Goal: Information Seeking & Learning: Learn about a topic

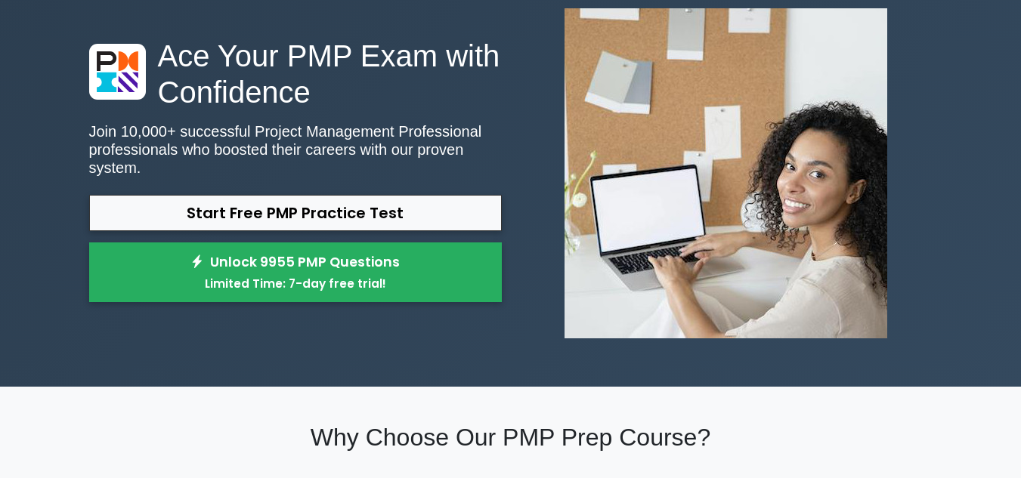
scroll to position [98, 0]
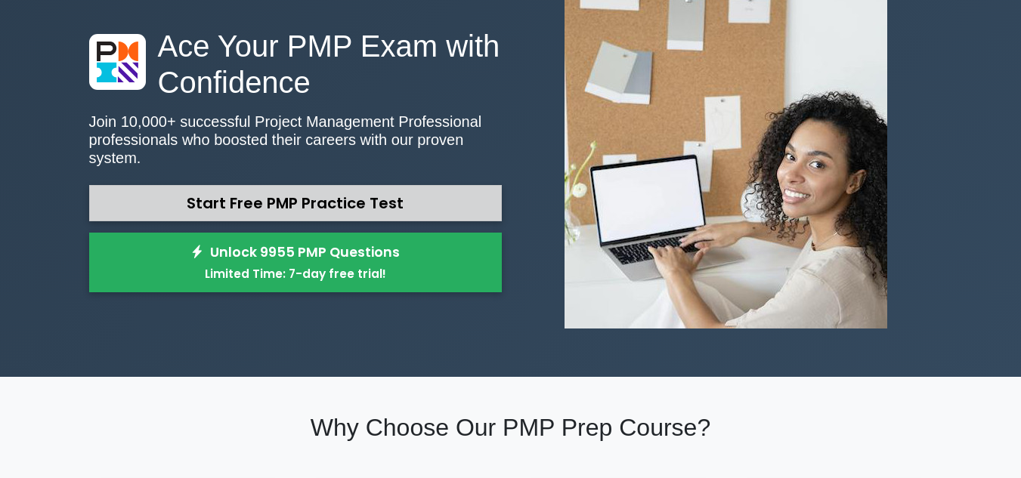
click at [326, 191] on link "Start Free PMP Practice Test" at bounding box center [295, 203] width 413 height 36
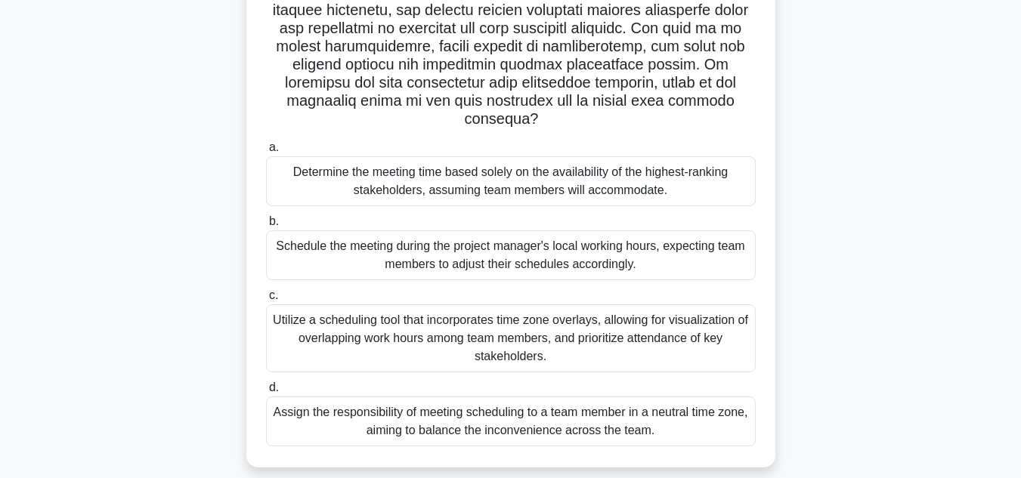
scroll to position [277, 0]
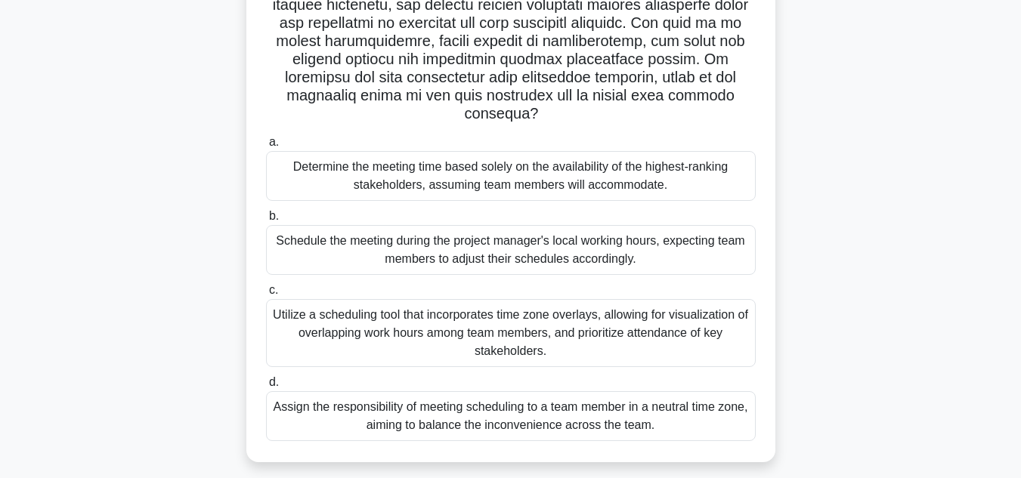
click at [373, 326] on div "Utilize a scheduling tool that incorporates time zone overlays, allowing for vi…" at bounding box center [511, 333] width 490 height 68
click at [266, 295] on input "c. Utilize a scheduling tool that incorporates time zone overlays, allowing for…" at bounding box center [266, 291] width 0 height 10
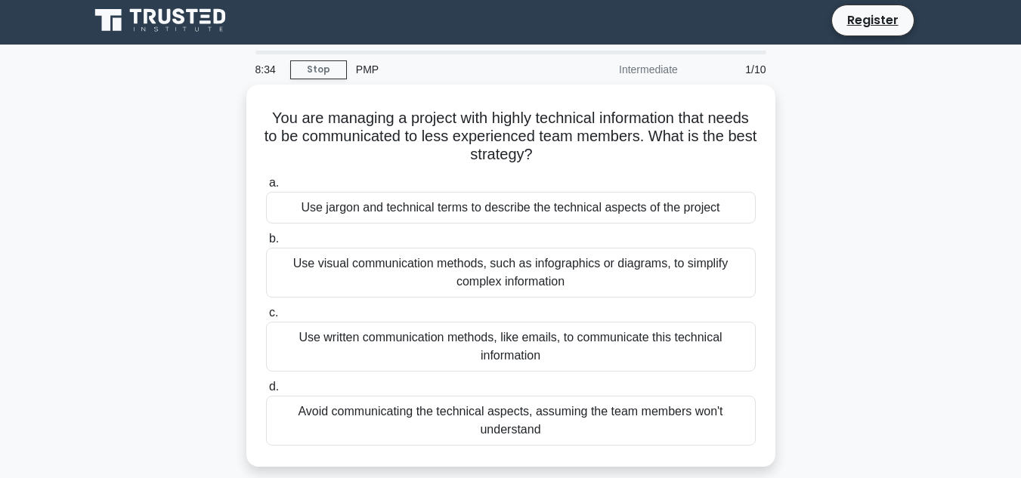
scroll to position [0, 0]
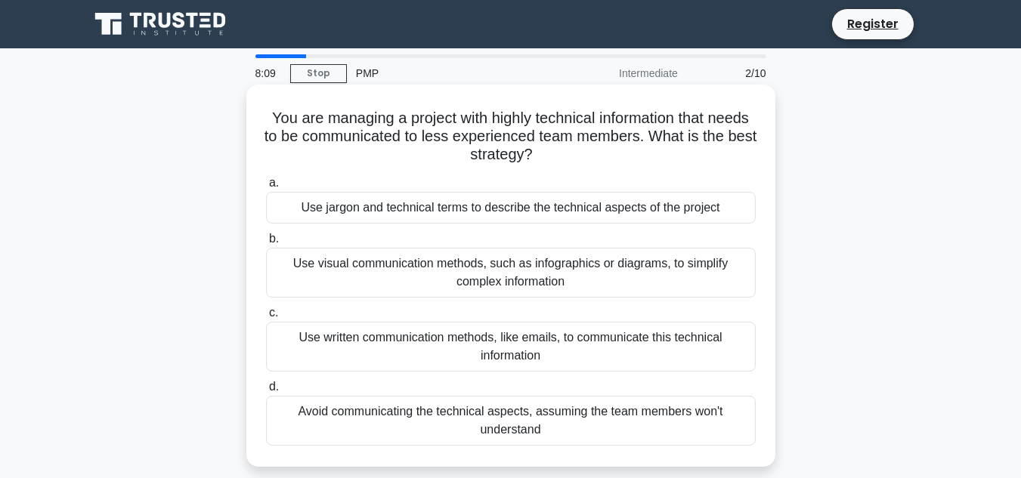
click at [562, 273] on div "Use visual communication methods, such as infographics or diagrams, to simplify…" at bounding box center [511, 273] width 490 height 50
click at [266, 244] on input "b. Use visual communication methods, such as infographics or diagrams, to simpl…" at bounding box center [266, 239] width 0 height 10
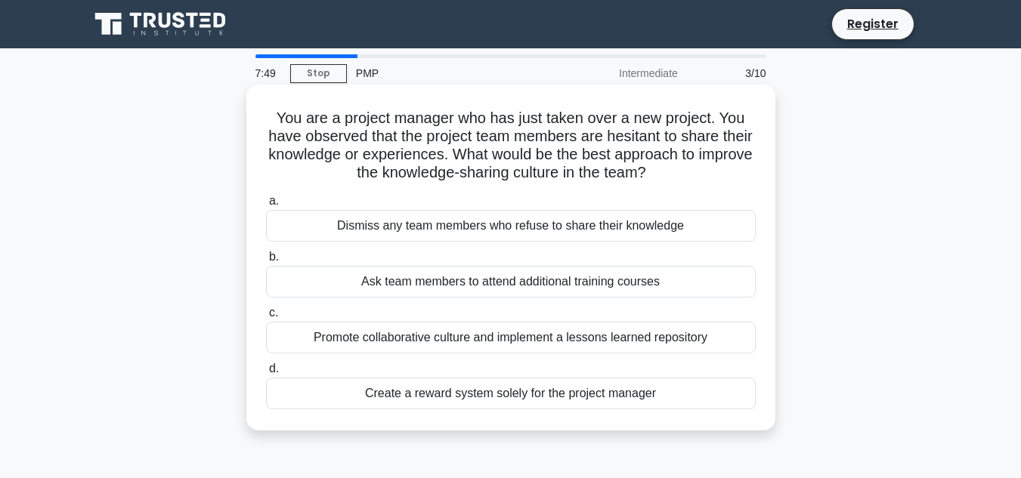
click at [428, 344] on div "Promote collaborative culture and implement a lessons learned repository" at bounding box center [511, 338] width 490 height 32
click at [266, 318] on input "c. Promote collaborative culture and implement a lessons learned repository" at bounding box center [266, 313] width 0 height 10
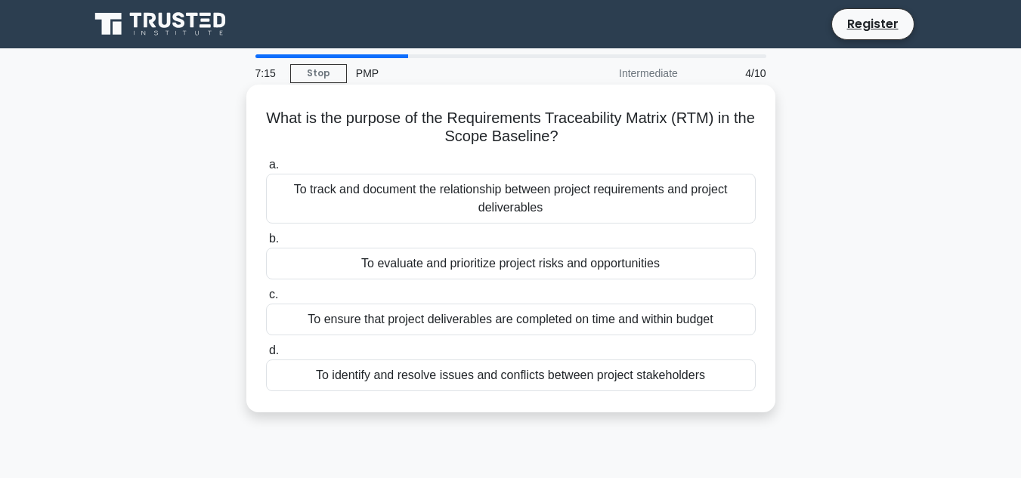
click at [713, 325] on div "To ensure that project deliverables are completed on time and within budget" at bounding box center [511, 320] width 490 height 32
click at [266, 300] on input "c. To ensure that project deliverables are completed on time and within budget" at bounding box center [266, 295] width 0 height 10
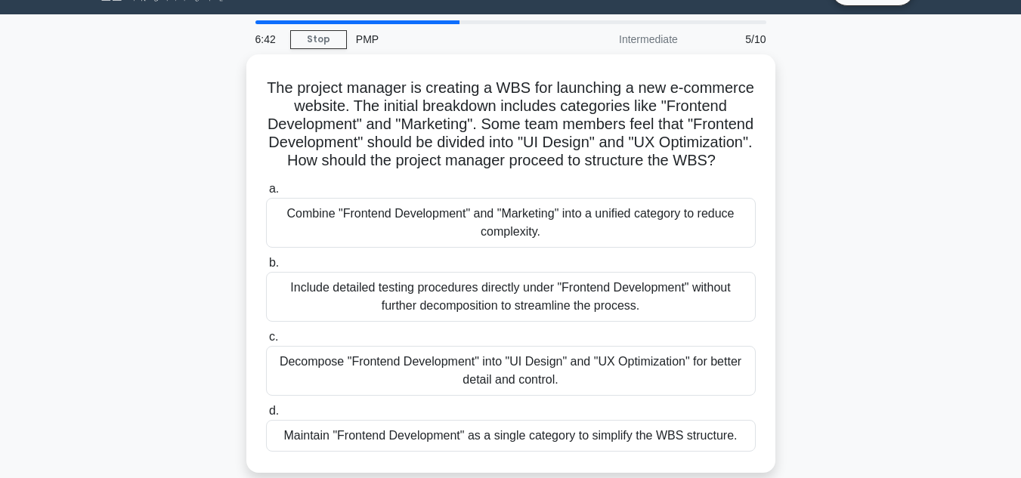
scroll to position [36, 0]
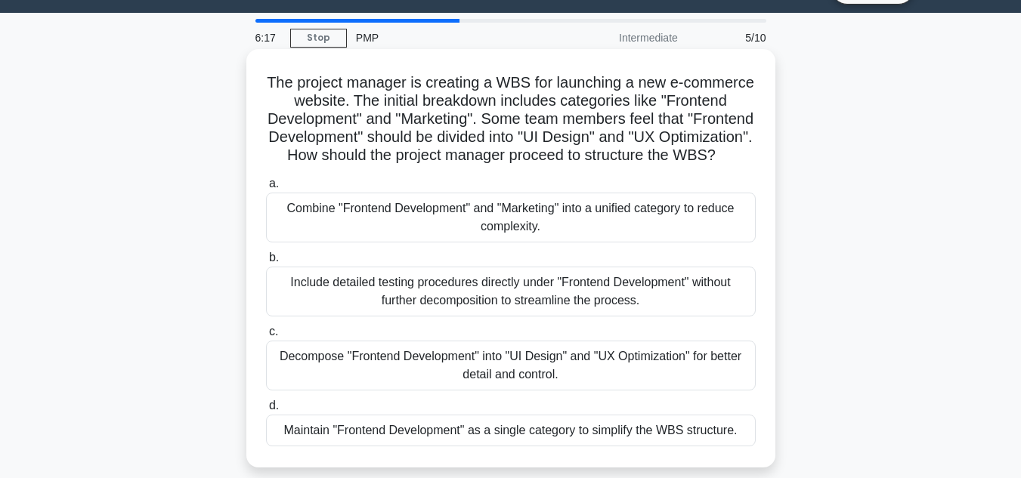
click at [342, 234] on div "Combine "Frontend Development" and "Marketing" into a unified category to reduc…" at bounding box center [511, 218] width 490 height 50
click at [266, 189] on input "a. Combine "Frontend Development" and "Marketing" into a unified category to re…" at bounding box center [266, 184] width 0 height 10
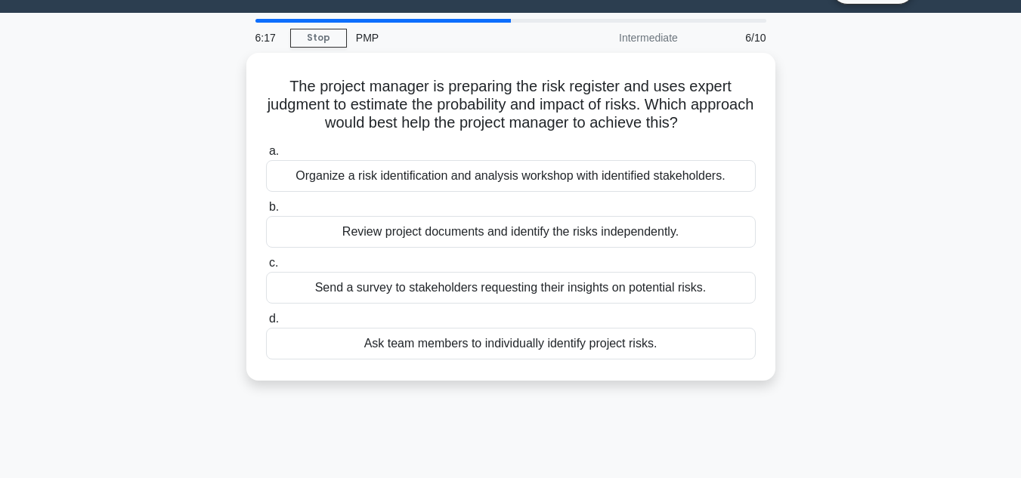
scroll to position [0, 0]
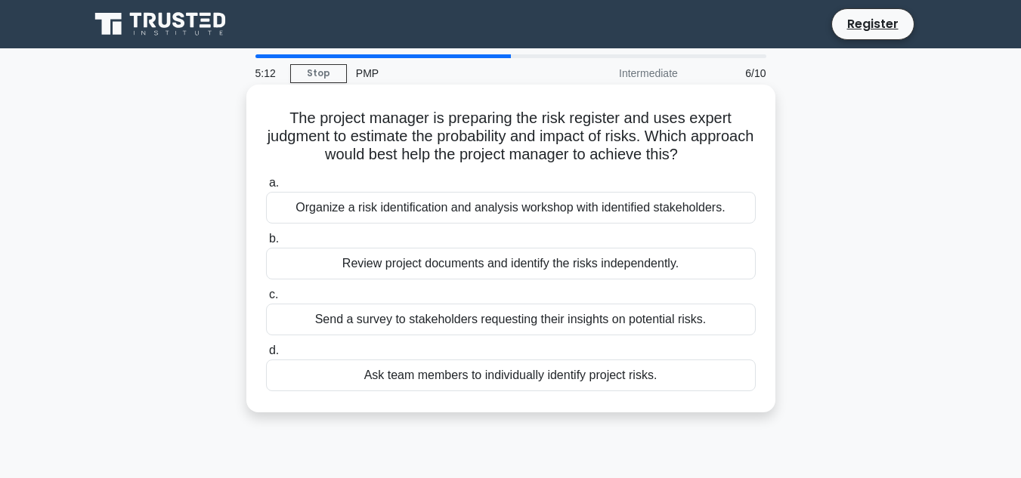
click at [615, 325] on div "Send a survey to stakeholders requesting their insights on potential risks." at bounding box center [511, 320] width 490 height 32
click at [266, 300] on input "c. Send a survey to stakeholders requesting their insights on potential risks." at bounding box center [266, 295] width 0 height 10
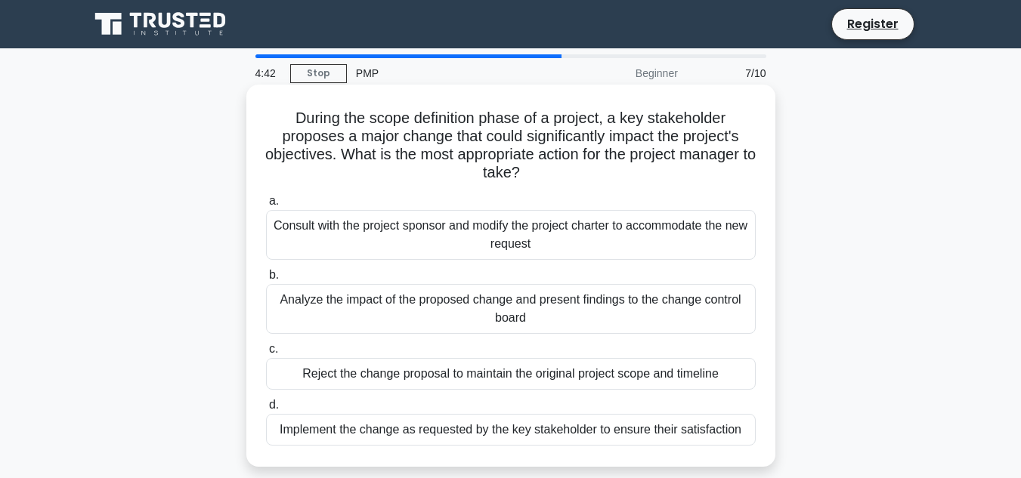
click at [503, 307] on div "Analyze the impact of the proposed change and present findings to the change co…" at bounding box center [511, 309] width 490 height 50
click at [266, 280] on input "b. Analyze the impact of the proposed change and present findings to the change…" at bounding box center [266, 275] width 0 height 10
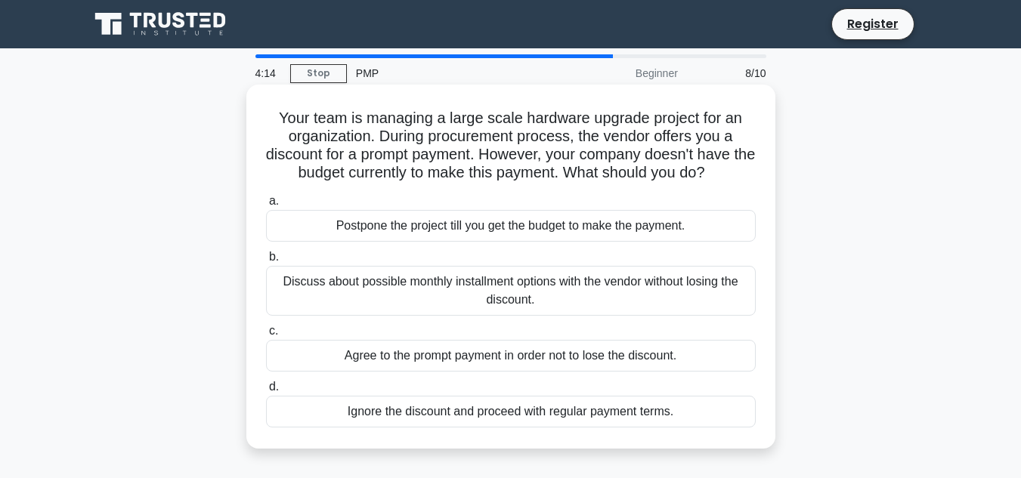
click at [465, 283] on div "Discuss about possible monthly installment options with the vendor without losi…" at bounding box center [511, 291] width 490 height 50
click at [266, 262] on input "b. Discuss about possible monthly installment options with the vendor without l…" at bounding box center [266, 257] width 0 height 10
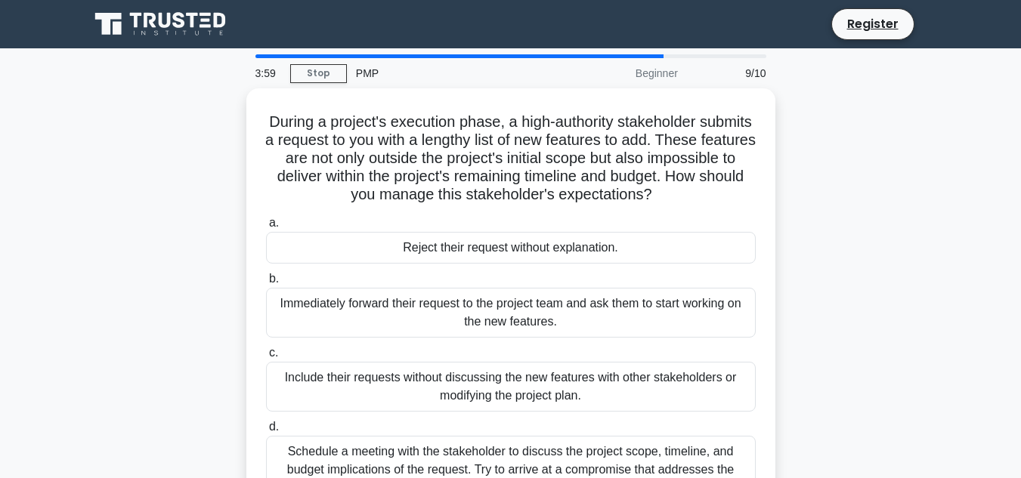
click at [845, 294] on div "During a project's execution phase, a high-authority stakeholder submits a requ…" at bounding box center [510, 315] width 861 height 455
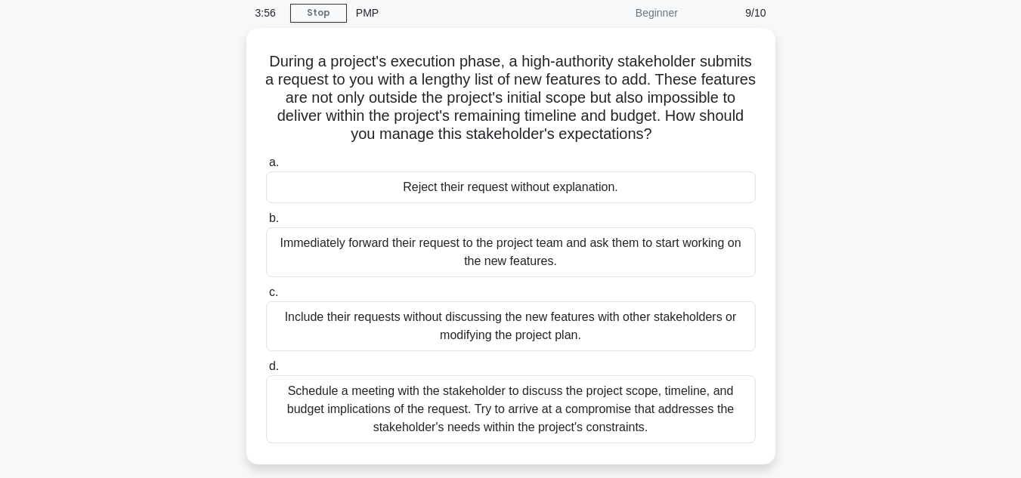
scroll to position [91, 0]
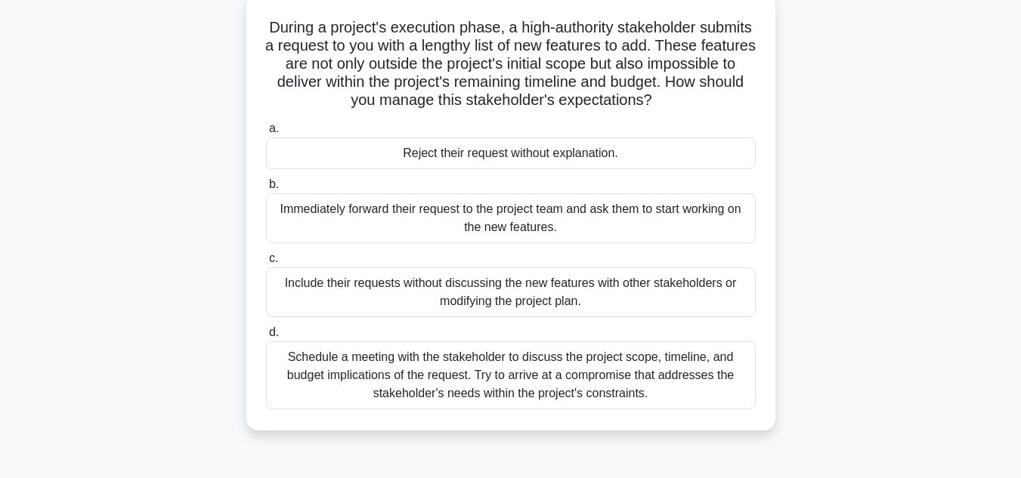
click at [625, 370] on div "Schedule a meeting with the stakeholder to discuss the project scope, timeline,…" at bounding box center [511, 375] width 490 height 68
click at [266, 338] on input "d. Schedule a meeting with the stakeholder to discuss the project scope, timeli…" at bounding box center [266, 333] width 0 height 10
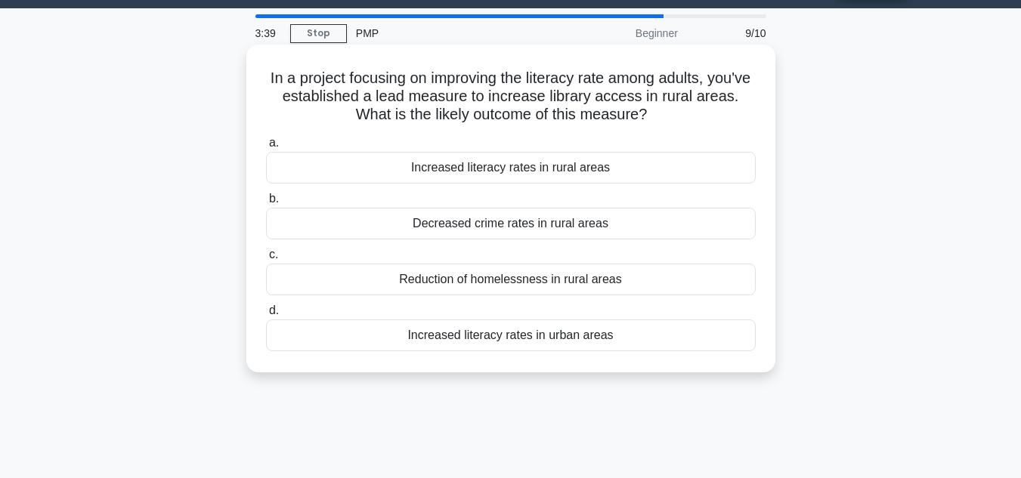
scroll to position [0, 0]
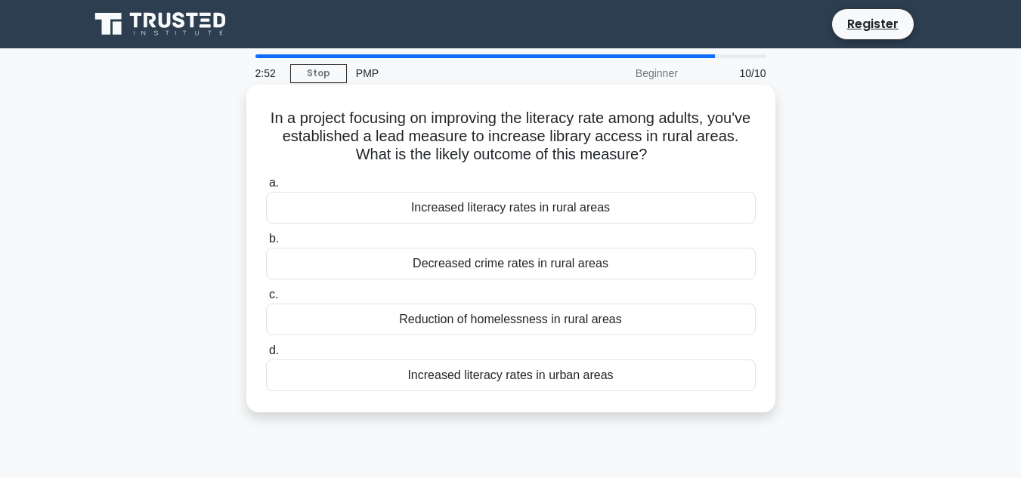
click at [444, 209] on div "Increased literacy rates in rural areas" at bounding box center [511, 208] width 490 height 32
click at [266, 188] on input "a. Increased literacy rates in rural areas" at bounding box center [266, 183] width 0 height 10
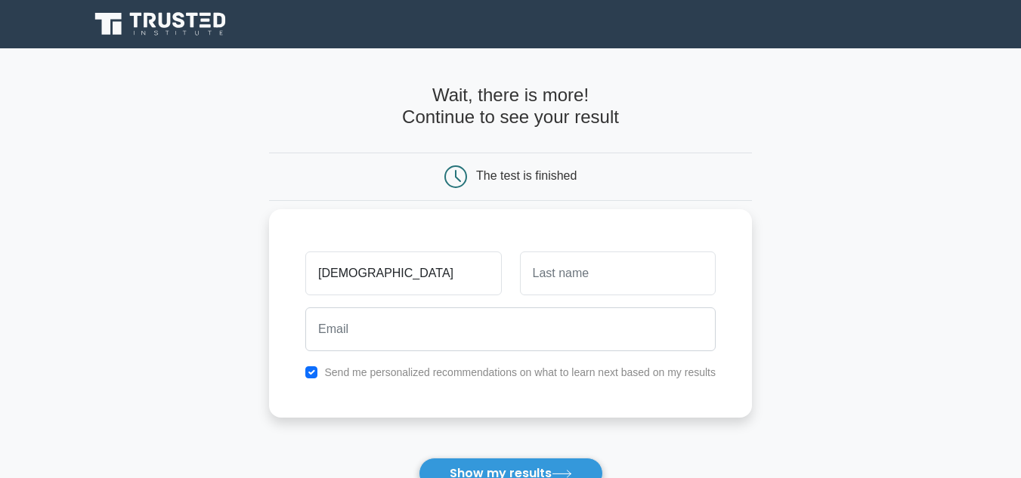
type input "Biswajit"
type input "Barua"
click at [428, 281] on input "[DEMOGRAPHIC_DATA]" at bounding box center [403, 274] width 196 height 44
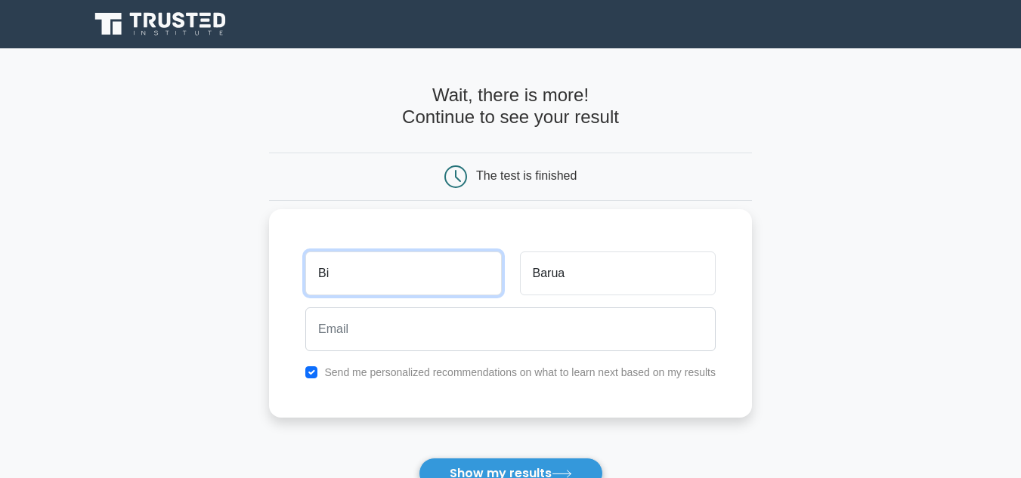
type input "B"
type input "Golam"
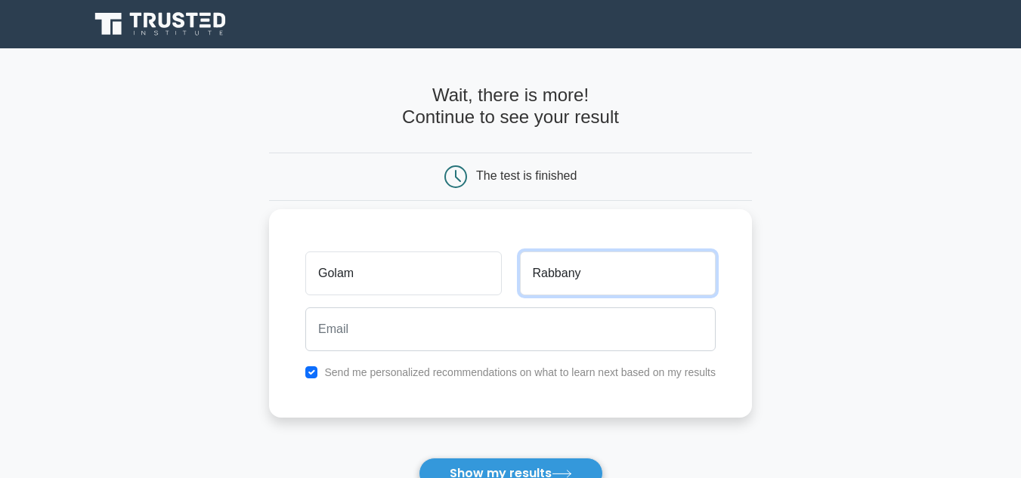
type input "Rabbany"
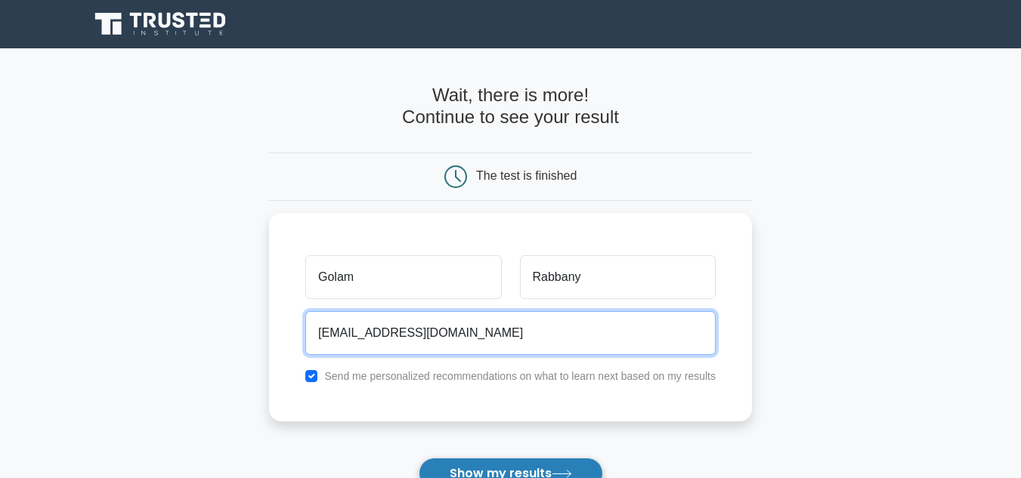
type input "rabbany_kuet@hotmail.com"
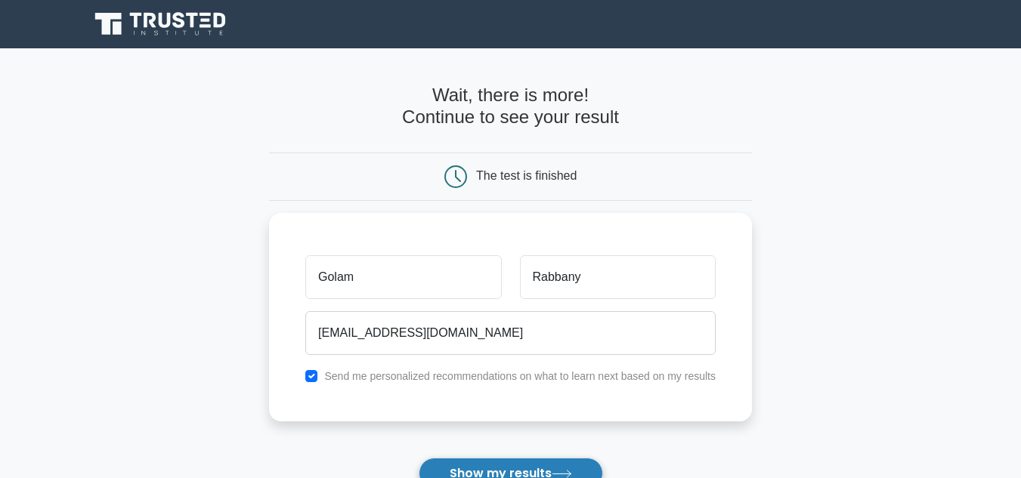
click at [486, 463] on button "Show my results" at bounding box center [511, 474] width 184 height 32
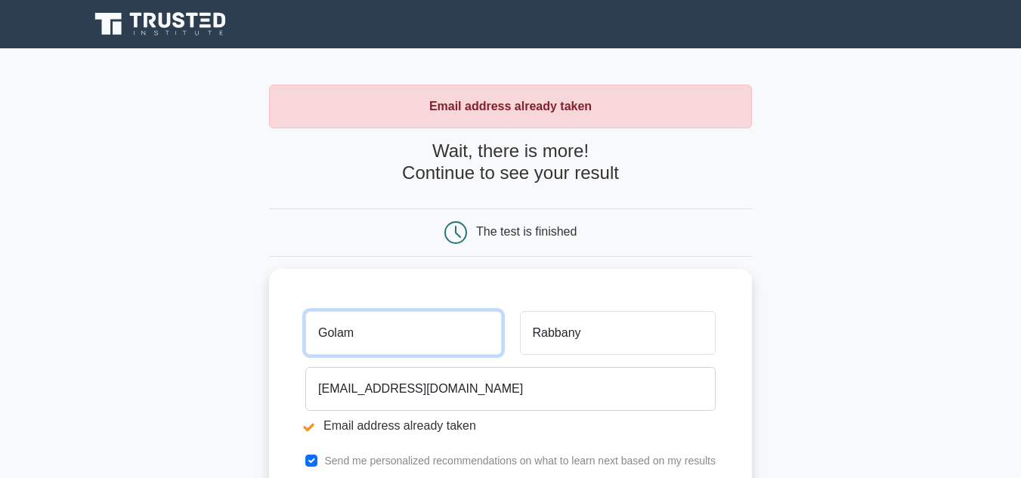
drag, startPoint x: 453, startPoint y: 345, endPoint x: 268, endPoint y: 318, distance: 186.3
click at [268, 318] on main "Email address already taken Wait, there is more! Continue to see your result Th…" at bounding box center [510, 362] width 1021 height 629
type input "Biswajit"
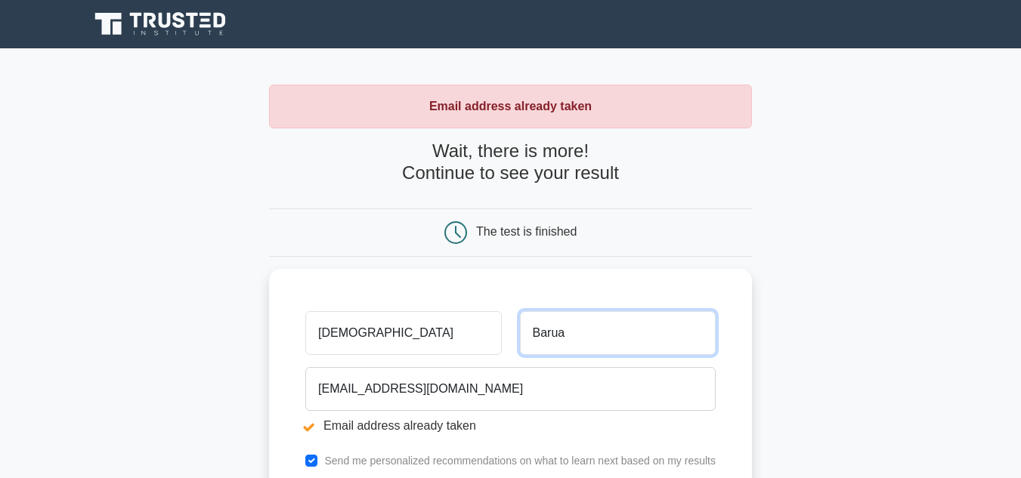
type input "Barua"
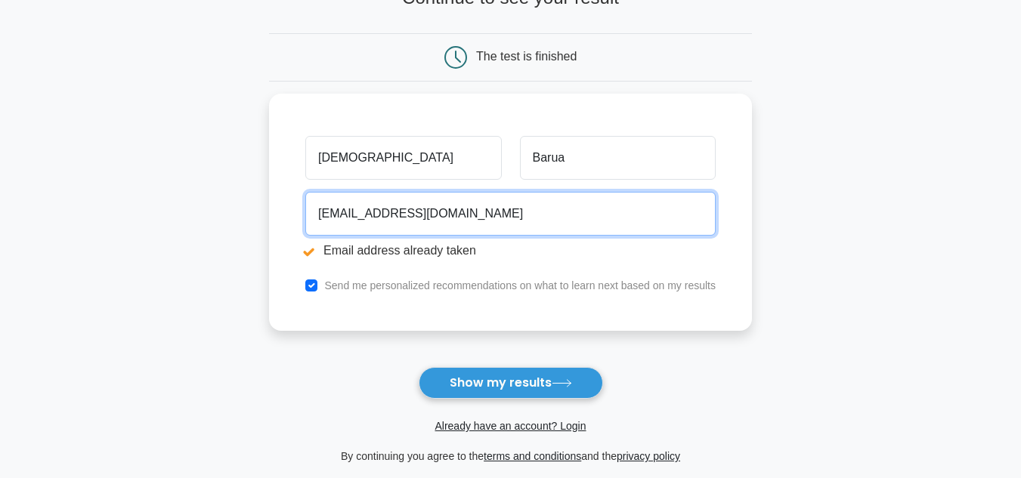
scroll to position [181, 0]
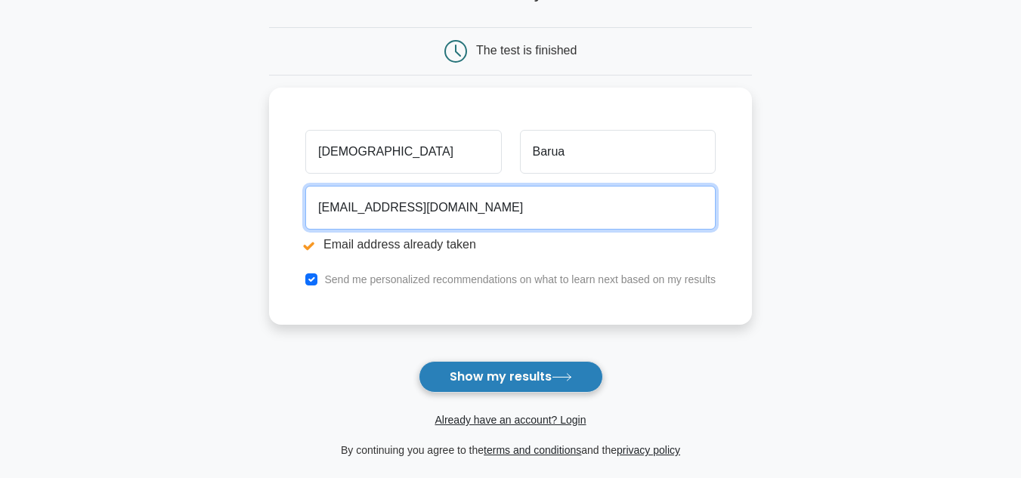
type input "biswjitbarua70@gmail.com"
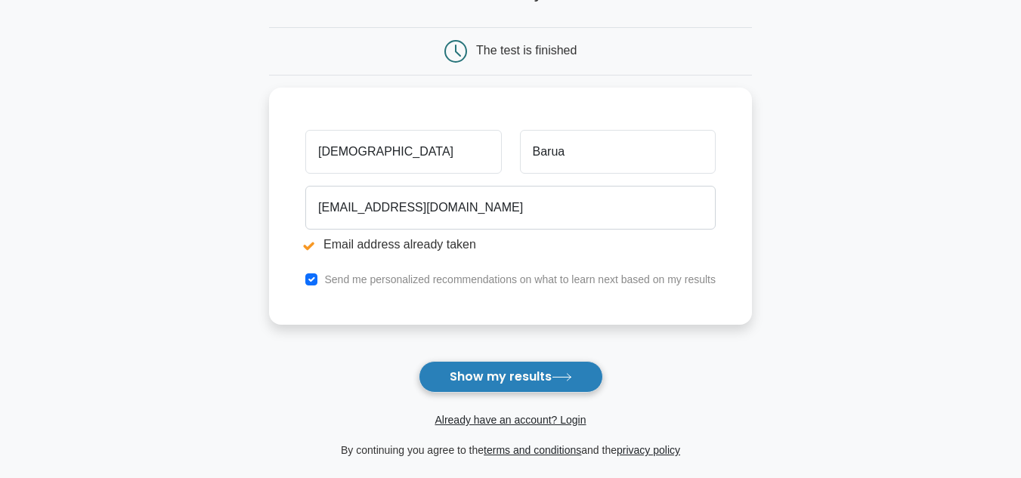
click at [493, 376] on button "Show my results" at bounding box center [511, 377] width 184 height 32
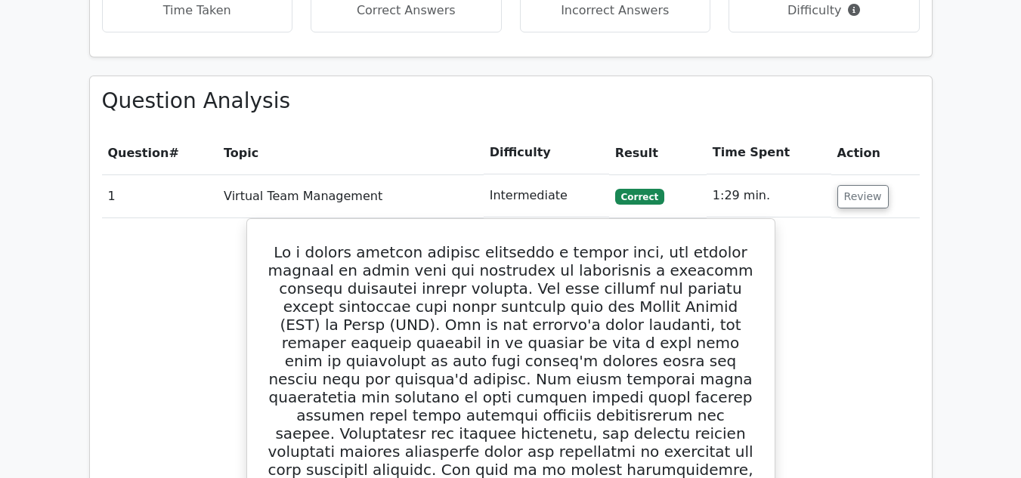
scroll to position [1249, 0]
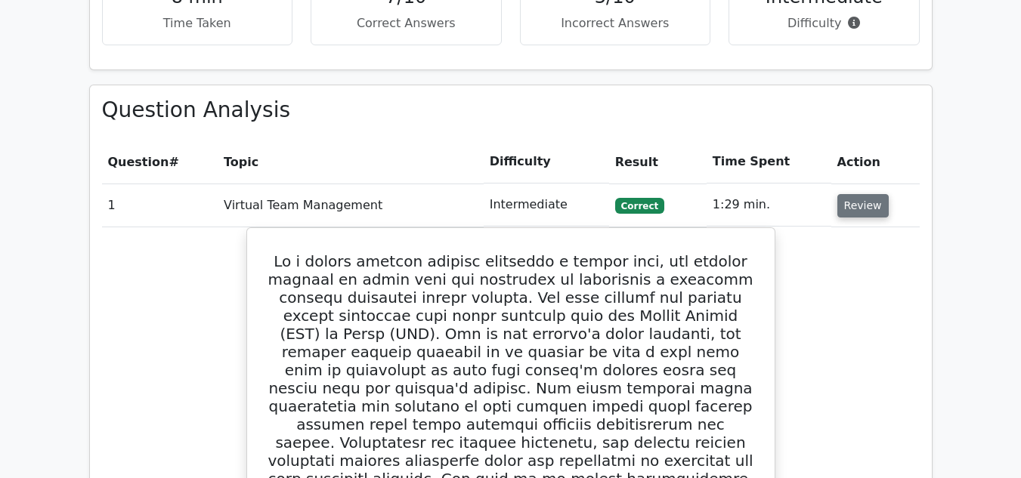
click at [854, 194] on button "Review" at bounding box center [862, 205] width 51 height 23
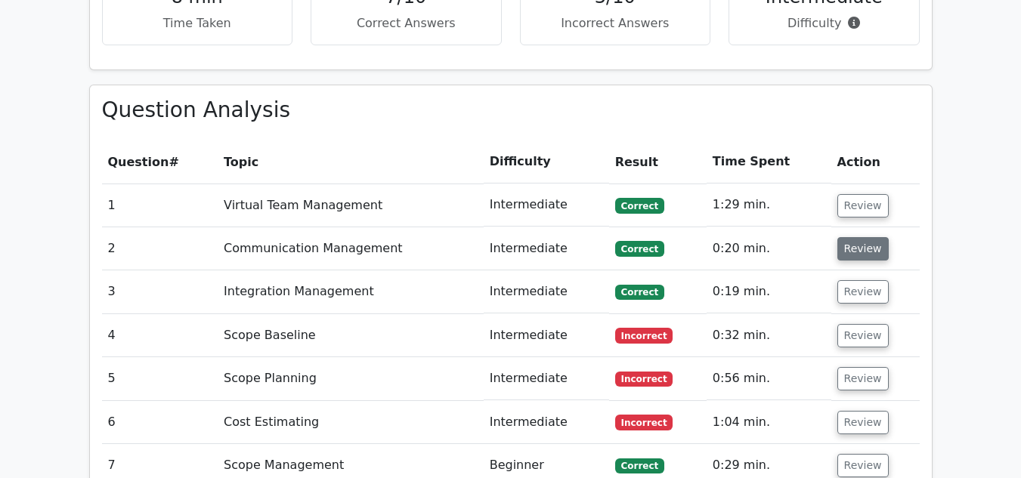
click at [861, 237] on button "Review" at bounding box center [862, 248] width 51 height 23
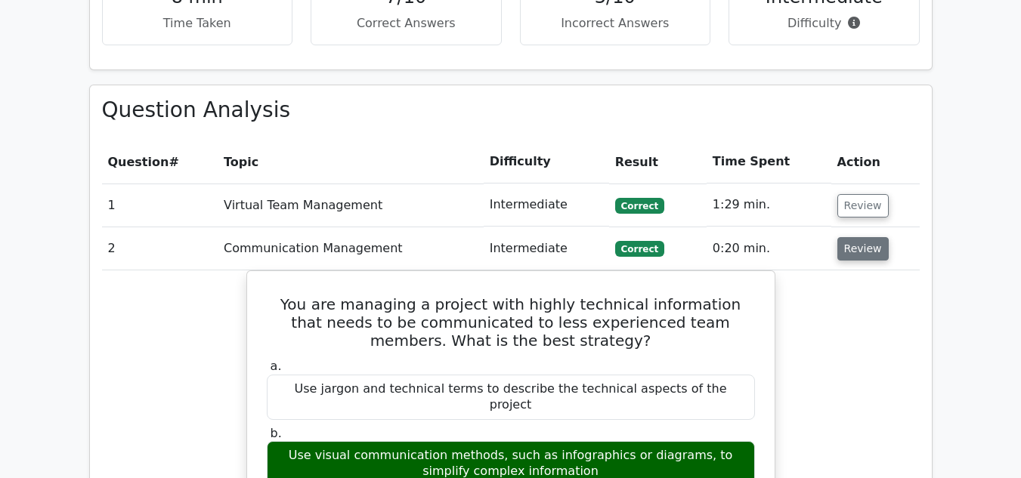
click at [861, 237] on button "Review" at bounding box center [862, 248] width 51 height 23
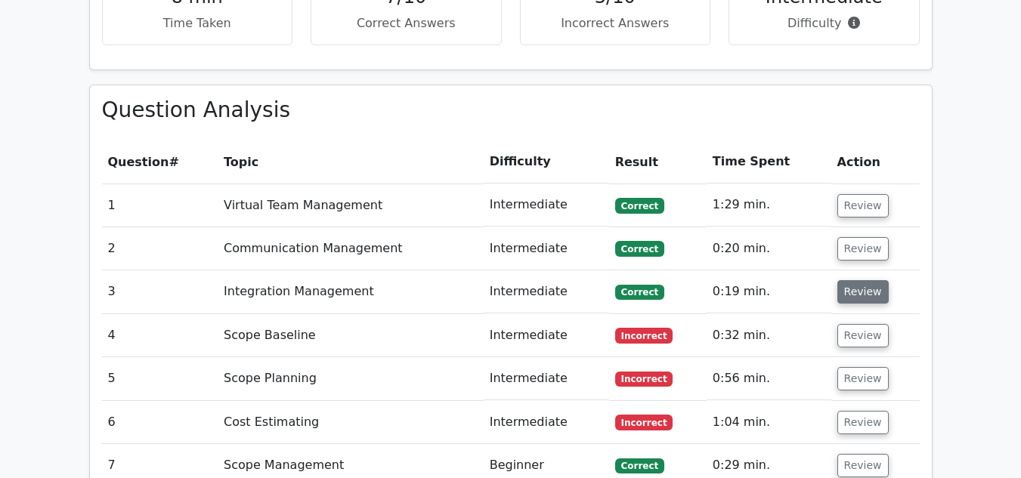
click at [861, 280] on button "Review" at bounding box center [862, 291] width 51 height 23
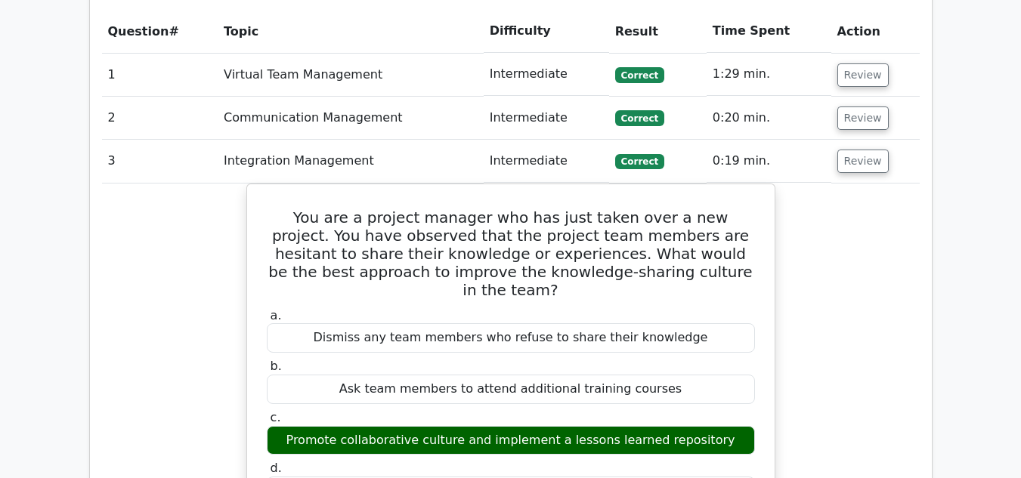
scroll to position [1437, 0]
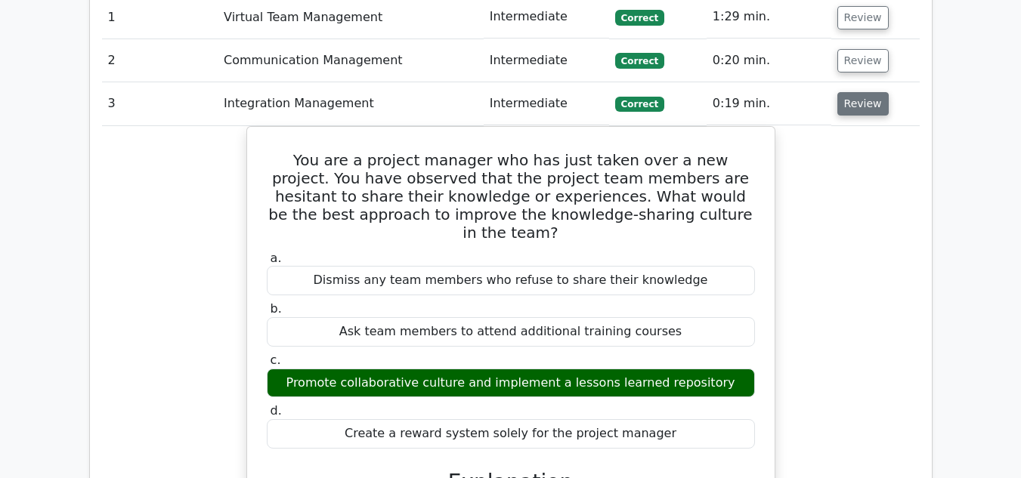
click at [856, 92] on button "Review" at bounding box center [862, 103] width 51 height 23
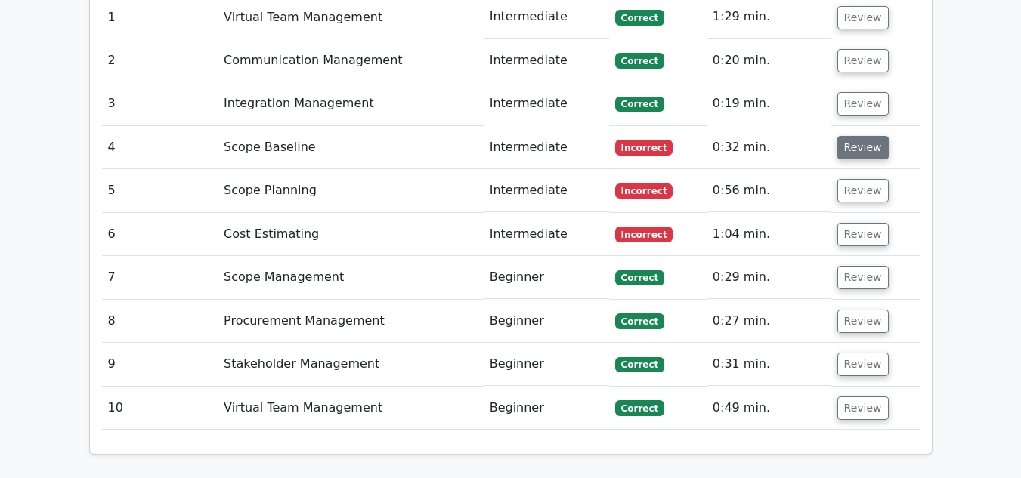
click at [849, 136] on button "Review" at bounding box center [862, 147] width 51 height 23
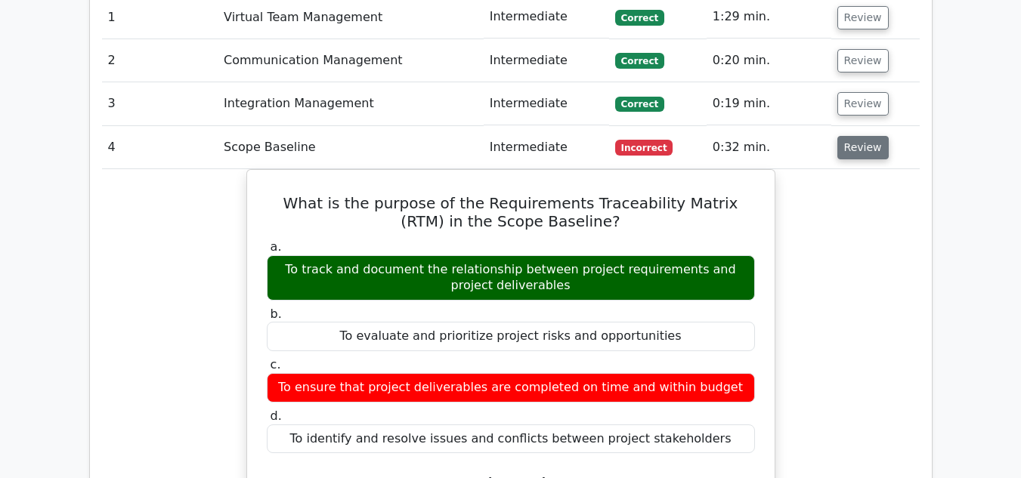
click at [867, 136] on button "Review" at bounding box center [862, 147] width 51 height 23
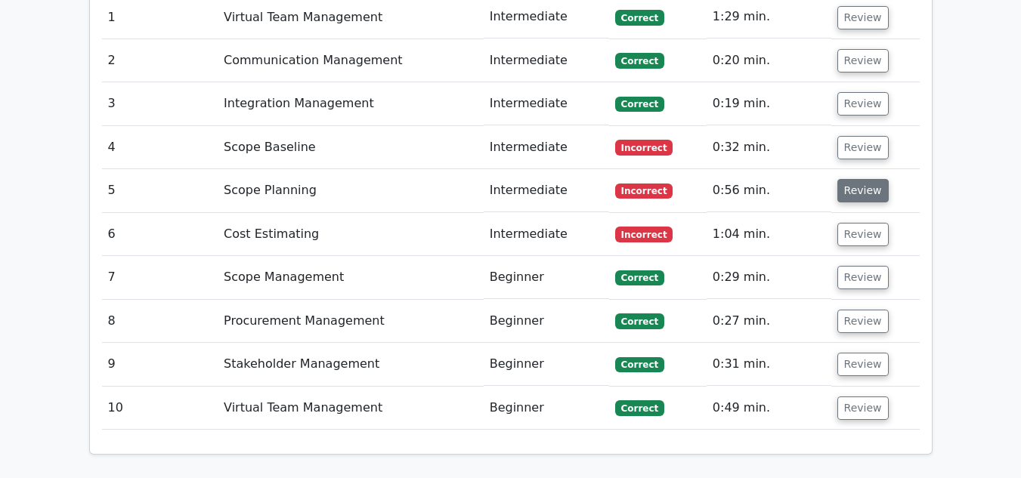
click at [863, 179] on button "Review" at bounding box center [862, 190] width 51 height 23
click at [861, 223] on button "Review" at bounding box center [862, 234] width 51 height 23
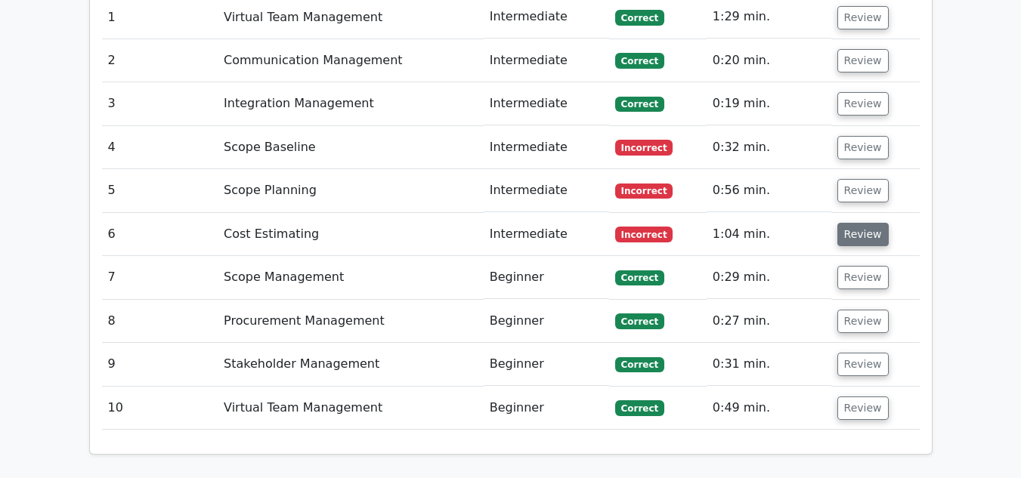
click at [861, 223] on button "Review" at bounding box center [862, 234] width 51 height 23
click at [848, 223] on button "Review" at bounding box center [862, 234] width 51 height 23
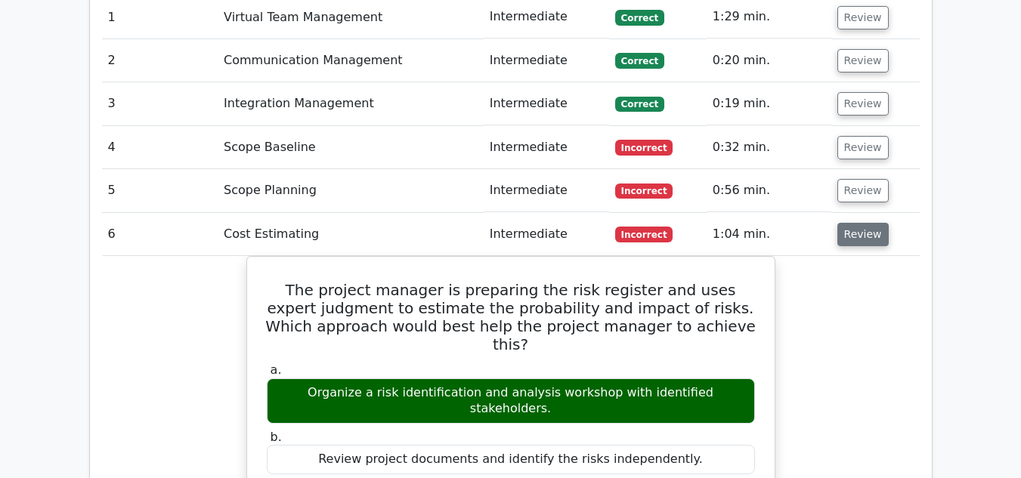
click at [854, 223] on button "Review" at bounding box center [862, 234] width 51 height 23
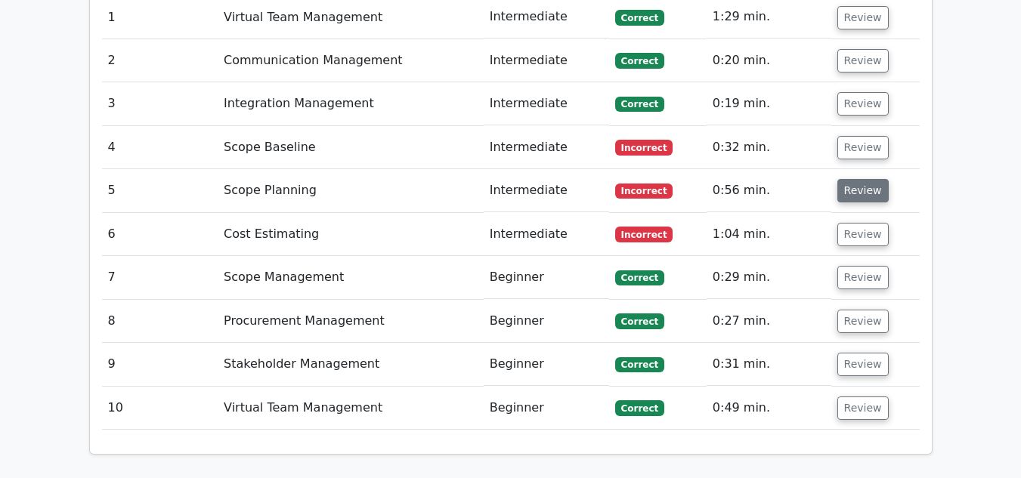
click at [856, 179] on button "Review" at bounding box center [862, 190] width 51 height 23
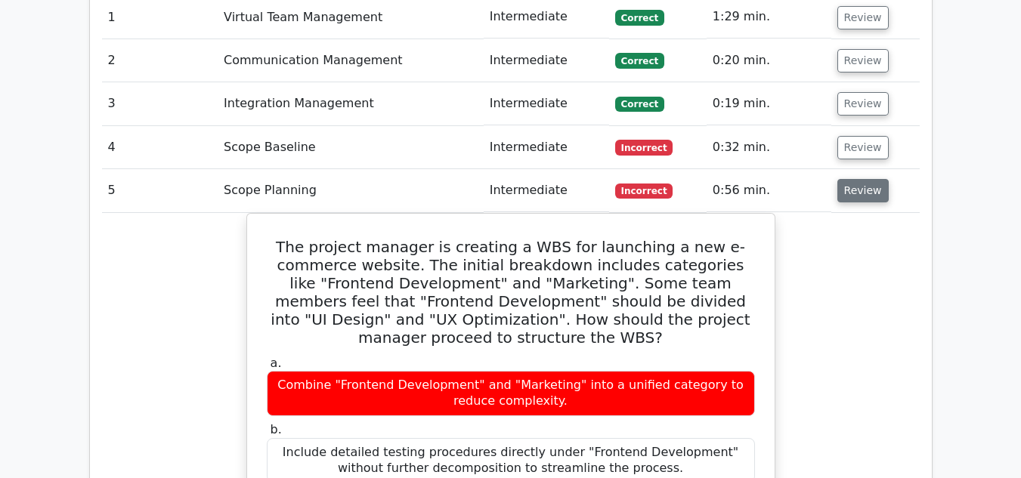
click at [856, 179] on button "Review" at bounding box center [862, 190] width 51 height 23
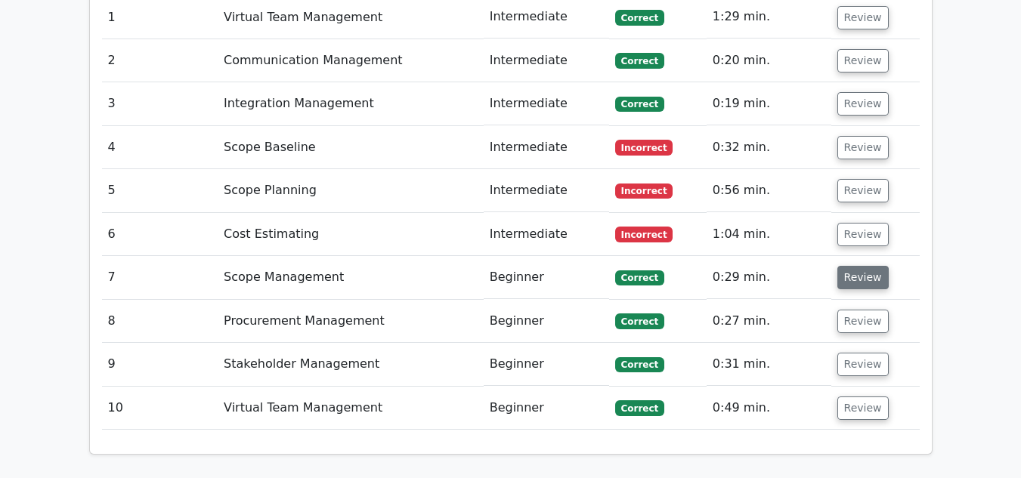
click at [842, 266] on button "Review" at bounding box center [862, 277] width 51 height 23
click at [853, 266] on button "Review" at bounding box center [862, 277] width 51 height 23
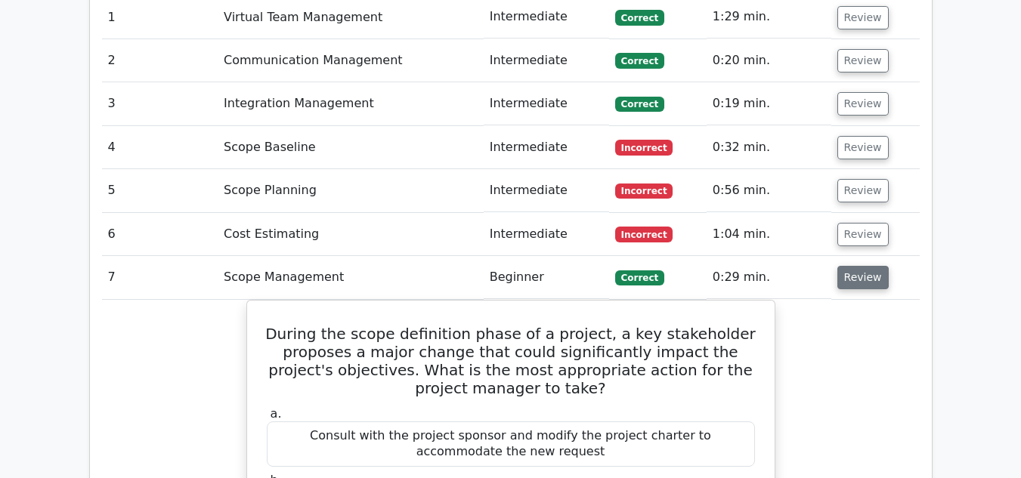
click at [853, 266] on button "Review" at bounding box center [862, 277] width 51 height 23
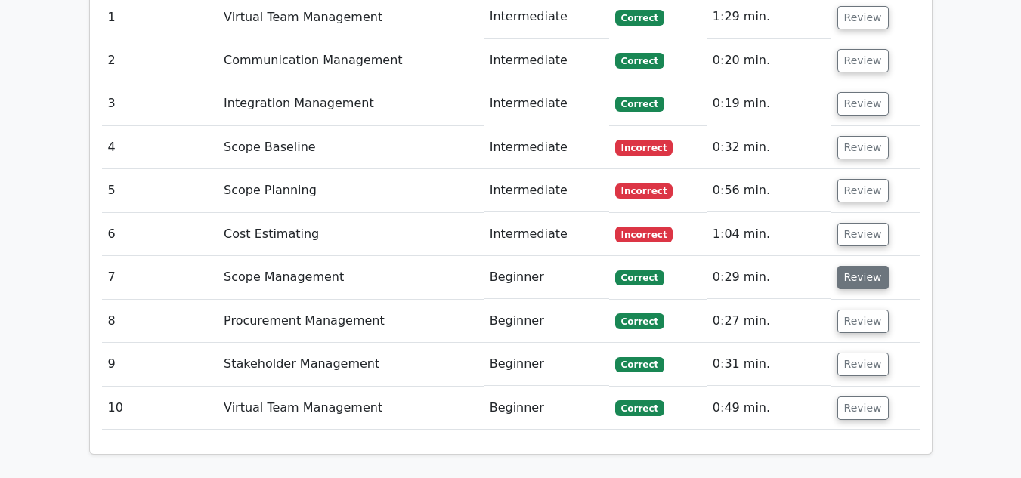
click at [853, 266] on button "Review" at bounding box center [862, 277] width 51 height 23
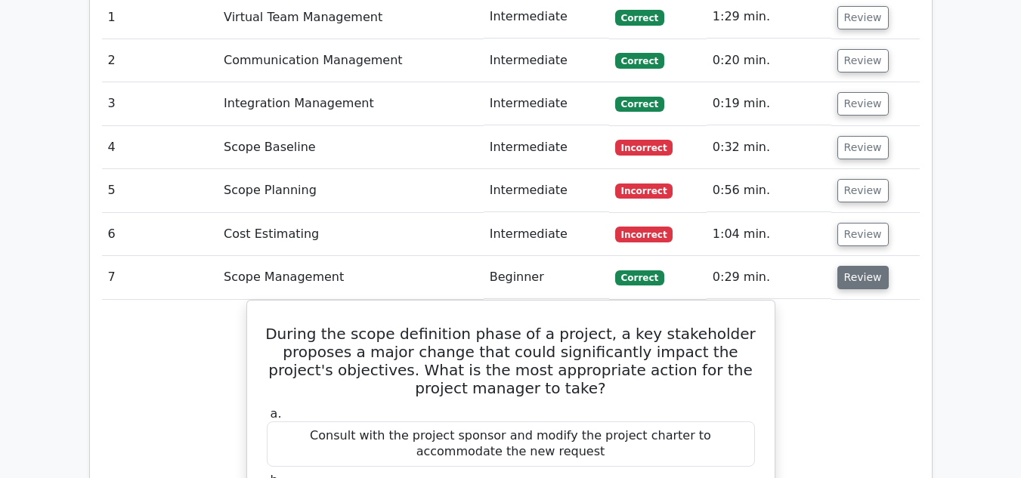
click at [853, 266] on button "Review" at bounding box center [862, 277] width 51 height 23
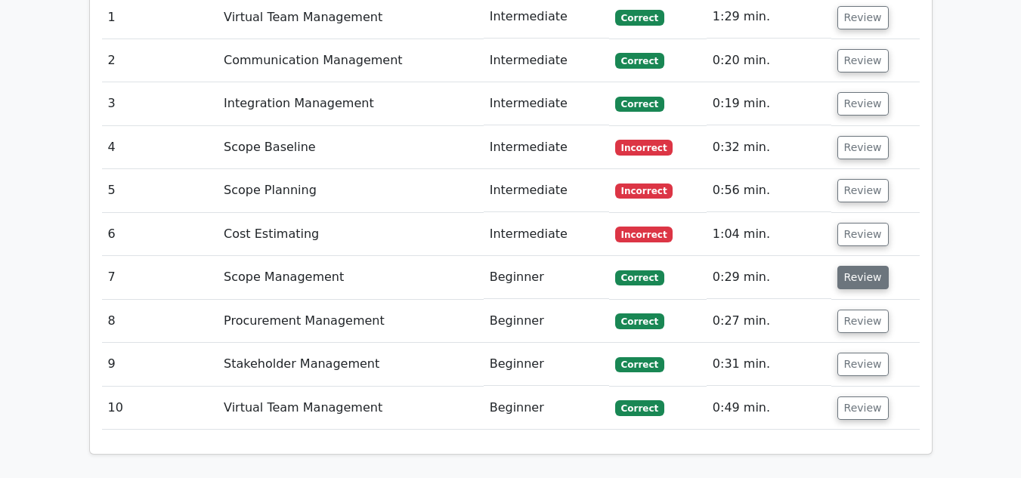
click at [853, 266] on button "Review" at bounding box center [862, 277] width 51 height 23
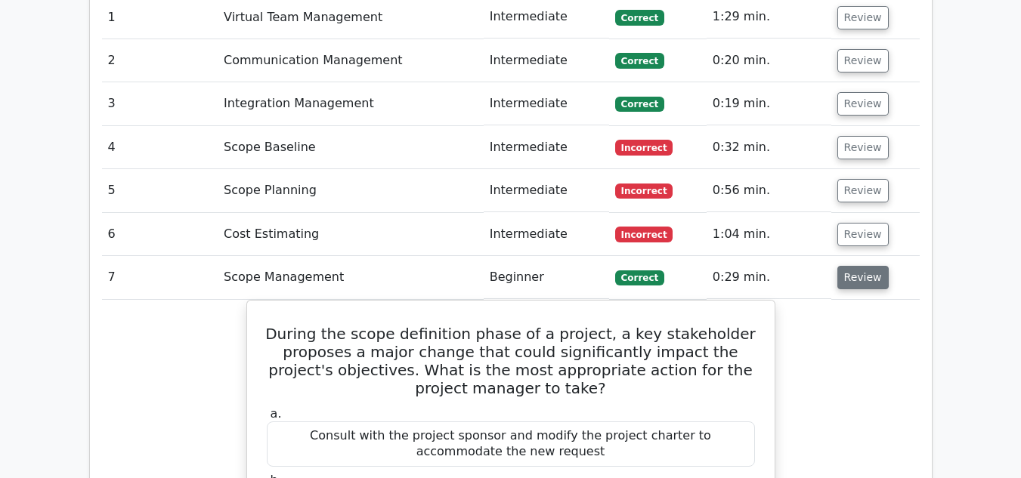
click at [860, 266] on button "Review" at bounding box center [862, 277] width 51 height 23
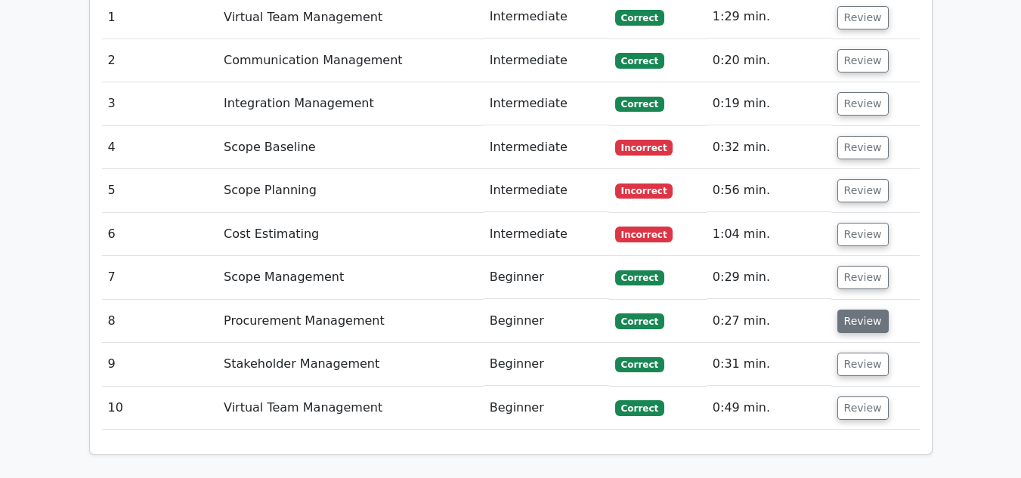
click at [861, 310] on button "Review" at bounding box center [862, 321] width 51 height 23
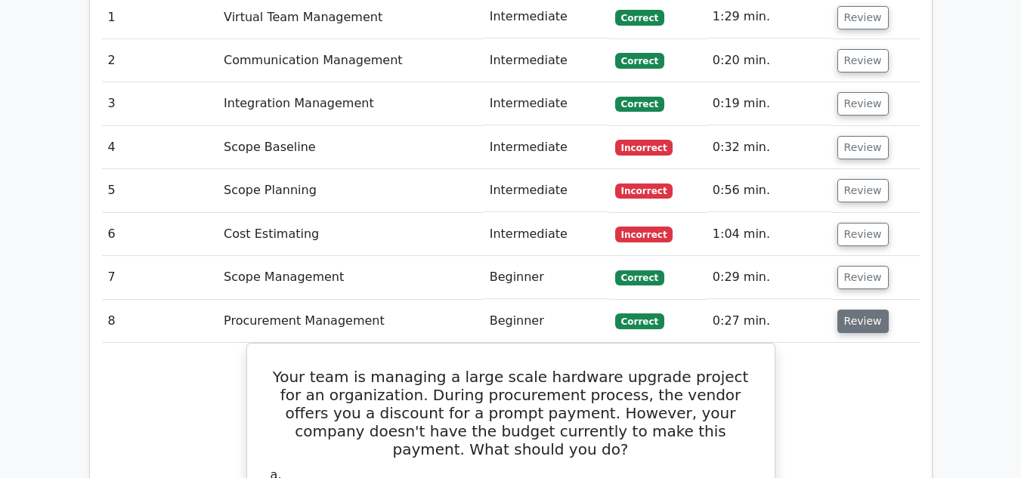
click at [861, 310] on button "Review" at bounding box center [862, 321] width 51 height 23
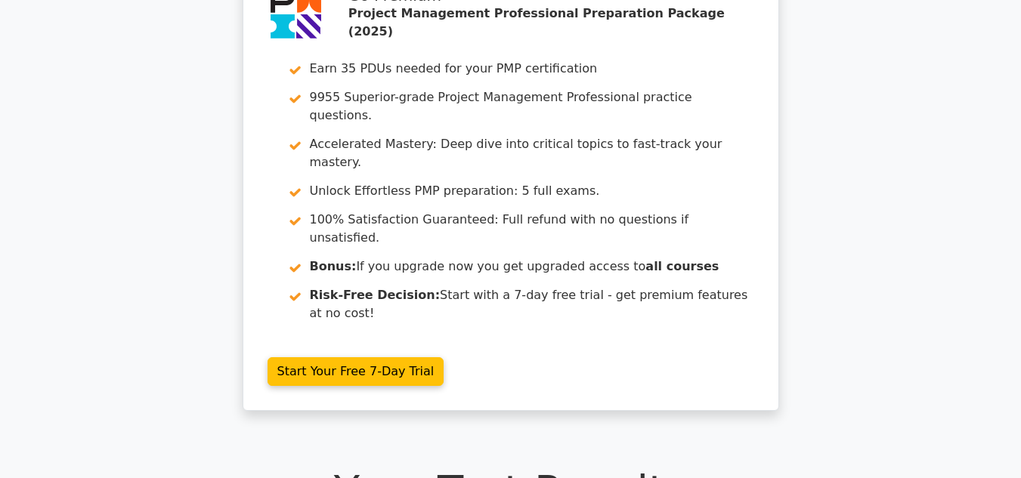
scroll to position [0, 0]
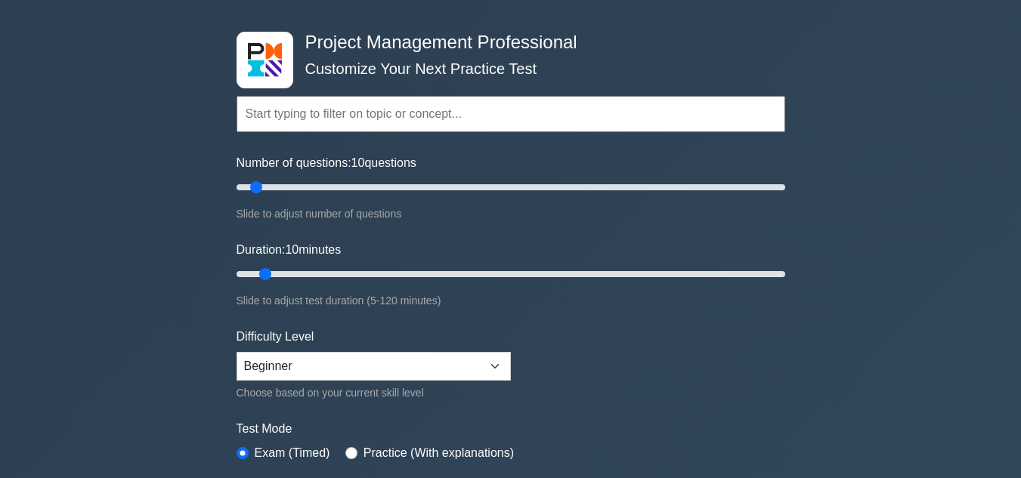
scroll to position [42, 0]
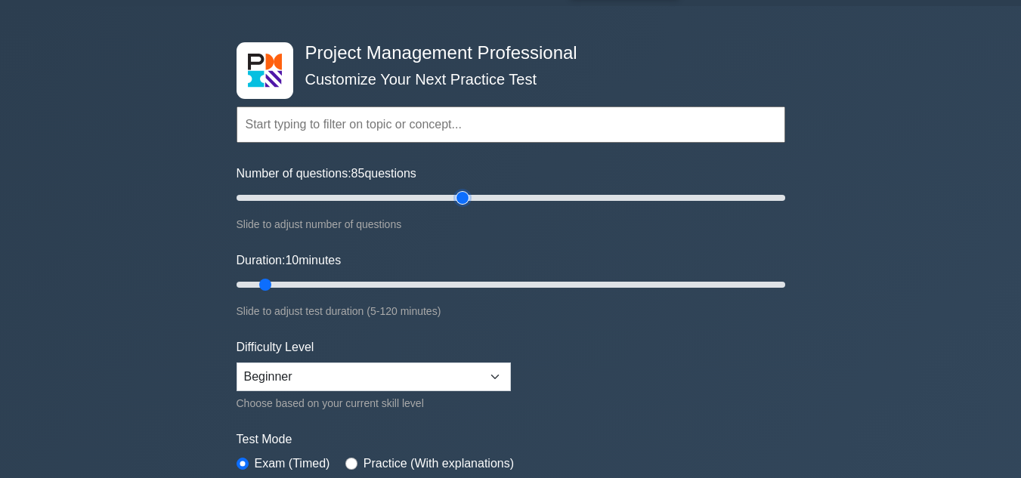
click at [462, 194] on input "Number of questions: 85 questions" at bounding box center [510, 198] width 549 height 18
click at [434, 192] on input "Number of questions: 75 questions" at bounding box center [510, 198] width 549 height 18
click at [411, 193] on input "Number of questions: 65 questions" at bounding box center [510, 198] width 549 height 18
click at [388, 196] on input "Number of questions: 65 questions" at bounding box center [510, 198] width 549 height 18
type input "50"
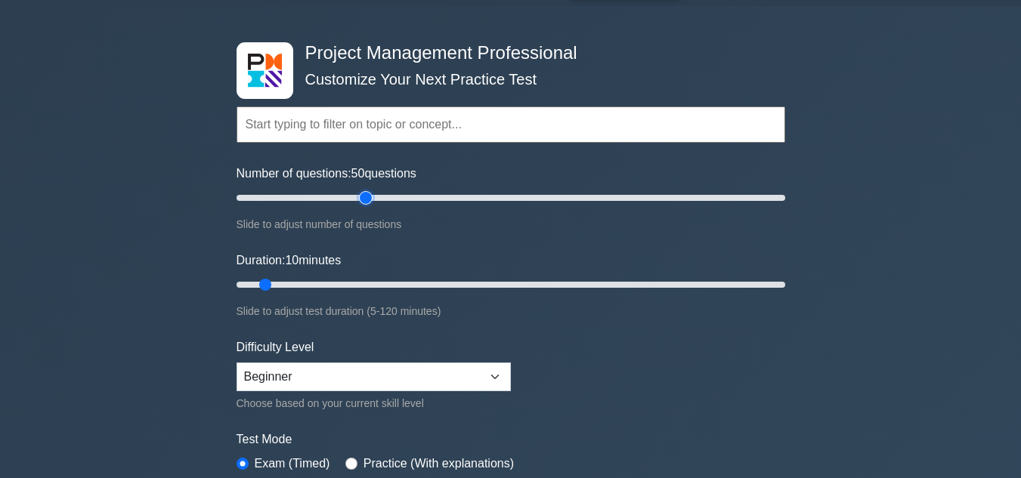
click at [368, 198] on input "Number of questions: 50 questions" at bounding box center [510, 198] width 549 height 18
click at [425, 282] on input "Duration: 45 minutes" at bounding box center [510, 285] width 549 height 18
drag, startPoint x: 424, startPoint y: 282, endPoint x: 525, endPoint y: 283, distance: 101.2
type input "65"
click at [525, 283] on input "Duration: 65 minutes" at bounding box center [510, 285] width 549 height 18
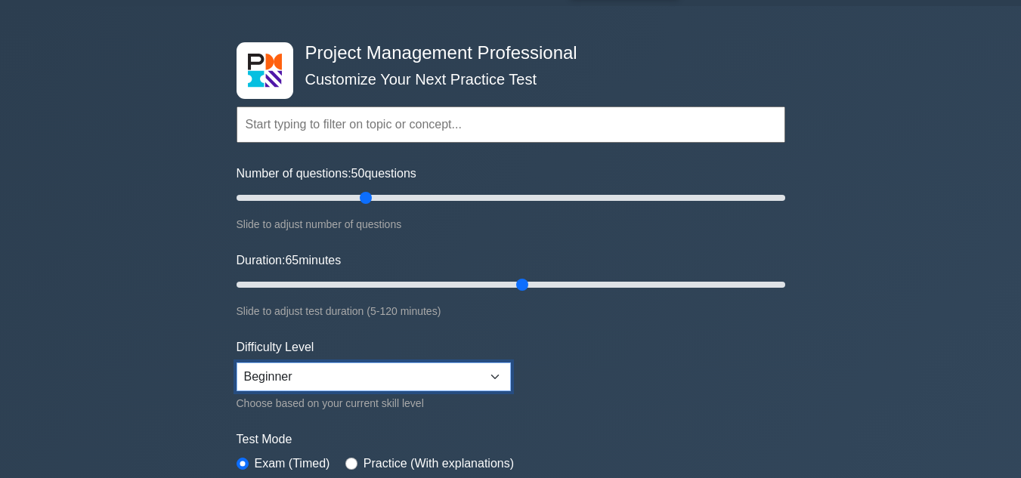
click at [431, 363] on select "Beginner Intermediate Expert" at bounding box center [373, 377] width 274 height 29
select select "expert"
click at [236, 363] on select "Beginner Intermediate Expert" at bounding box center [373, 377] width 274 height 29
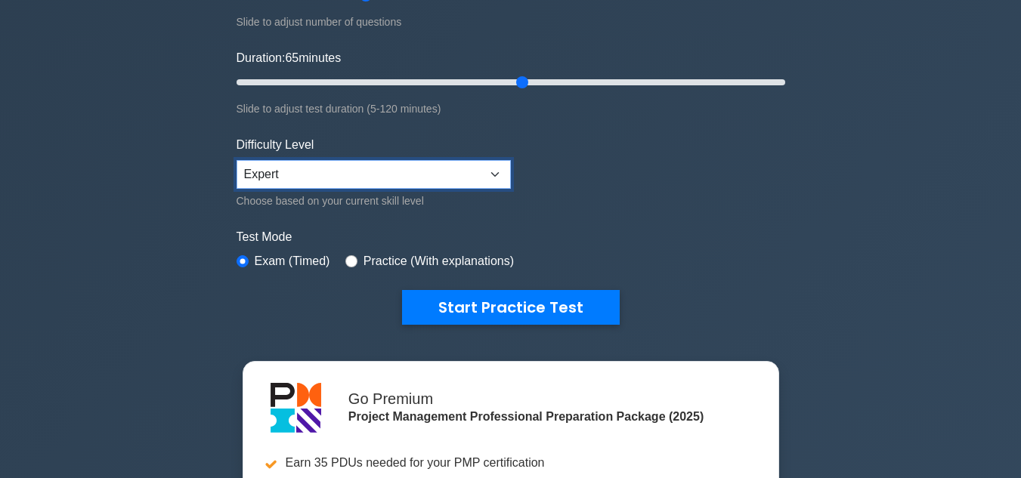
scroll to position [213, 0]
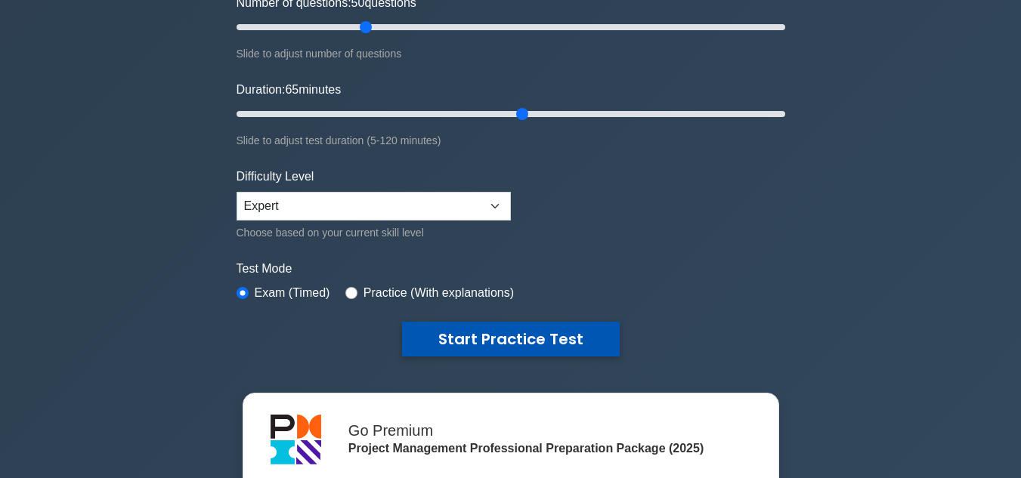
click at [541, 332] on button "Start Practice Test" at bounding box center [511, 339] width 218 height 35
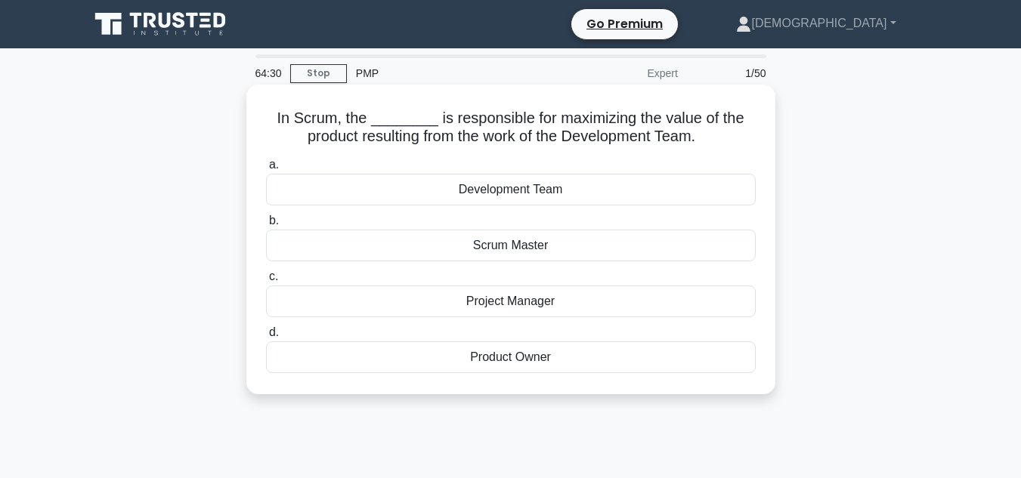
click at [509, 243] on div "Scrum Master" at bounding box center [511, 246] width 490 height 32
click at [266, 226] on input "b. Scrum Master" at bounding box center [266, 221] width 0 height 10
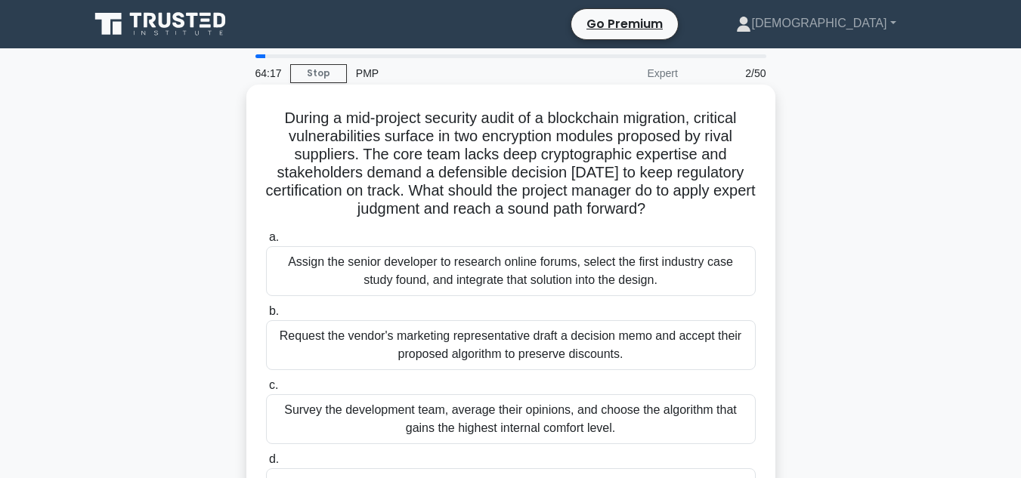
click at [466, 150] on h5 "During a mid-project security audit of a blockchain migration, critical vulnera…" at bounding box center [510, 164] width 493 height 110
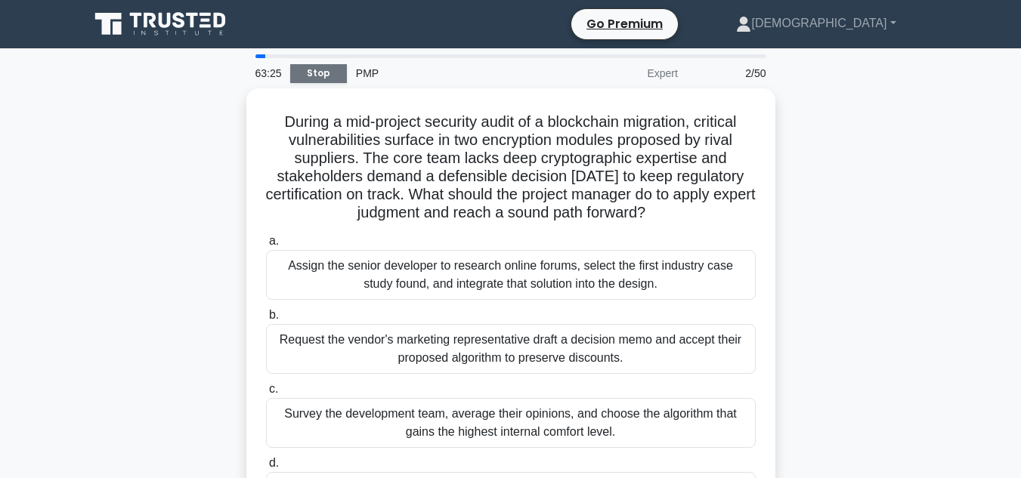
click at [339, 70] on link "Stop" at bounding box center [318, 73] width 57 height 19
